Goal: Find specific page/section: Find specific page/section

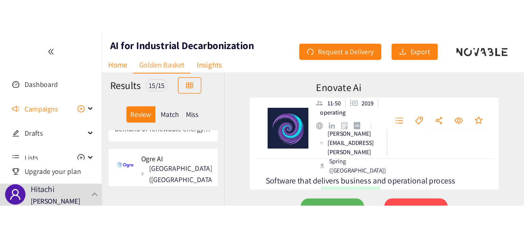
scroll to position [682, 0]
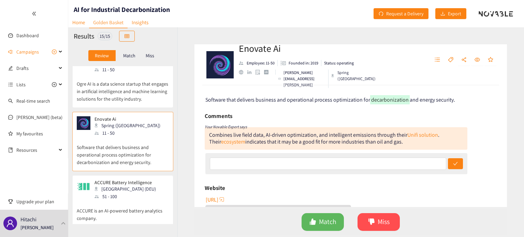
click at [99, 116] on div "[GEOGRAPHIC_DATA] (DEU)" at bounding box center [126, 188] width 65 height 7
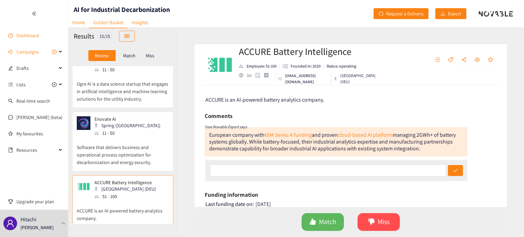
click at [26, 35] on link "Dashboard" at bounding box center [27, 35] width 22 height 6
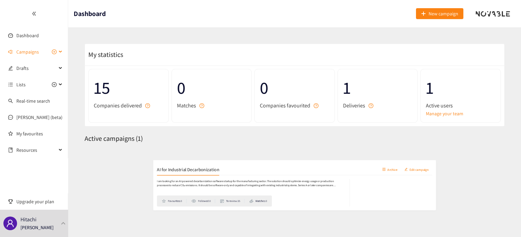
click at [23, 50] on span "Campaigns" at bounding box center [27, 52] width 22 height 14
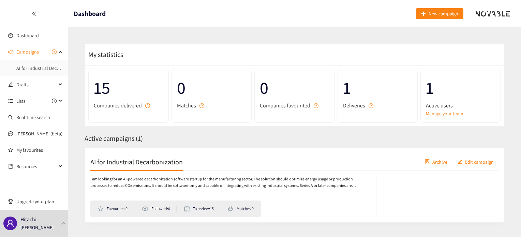
click at [102, 90] on span "15" at bounding box center [129, 87] width 70 height 27
click at [39, 51] on span "Campaigns" at bounding box center [36, 52] width 40 height 14
click at [37, 68] on link "AI for Industrial Decarbonization" at bounding box center [49, 68] width 66 height 6
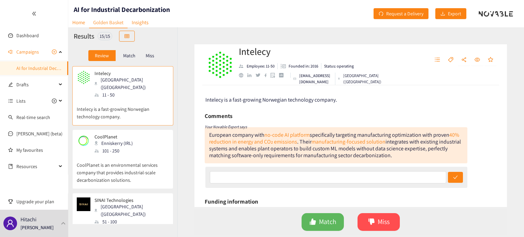
click at [140, 116] on div "CoolPlanet Enniskerry (IRL) 101 - 250" at bounding box center [123, 144] width 92 height 20
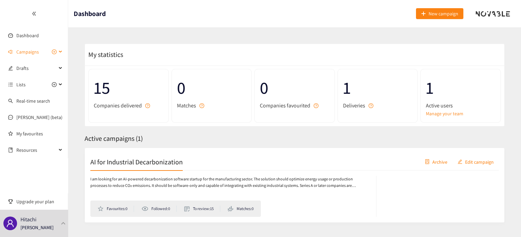
click at [29, 49] on span "Campaigns" at bounding box center [27, 52] width 22 height 14
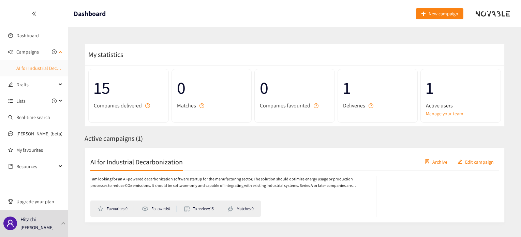
click at [34, 65] on link "AI for Industrial Decarbonization" at bounding box center [49, 68] width 66 height 6
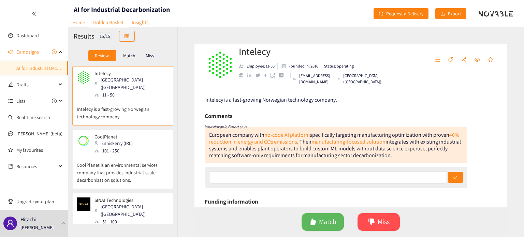
click at [136, 116] on div "CoolPlanet Enniskerry (IRL) 101 - 250" at bounding box center [123, 144] width 92 height 20
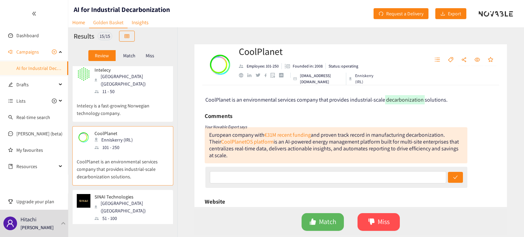
scroll to position [141, 0]
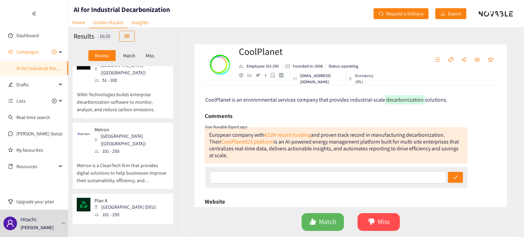
drag, startPoint x: 177, startPoint y: 164, endPoint x: 124, endPoint y: 189, distance: 58.5
click at [124, 116] on div "101 - 250" at bounding box center [126, 214] width 65 height 7
